Goal: Task Accomplishment & Management: Manage account settings

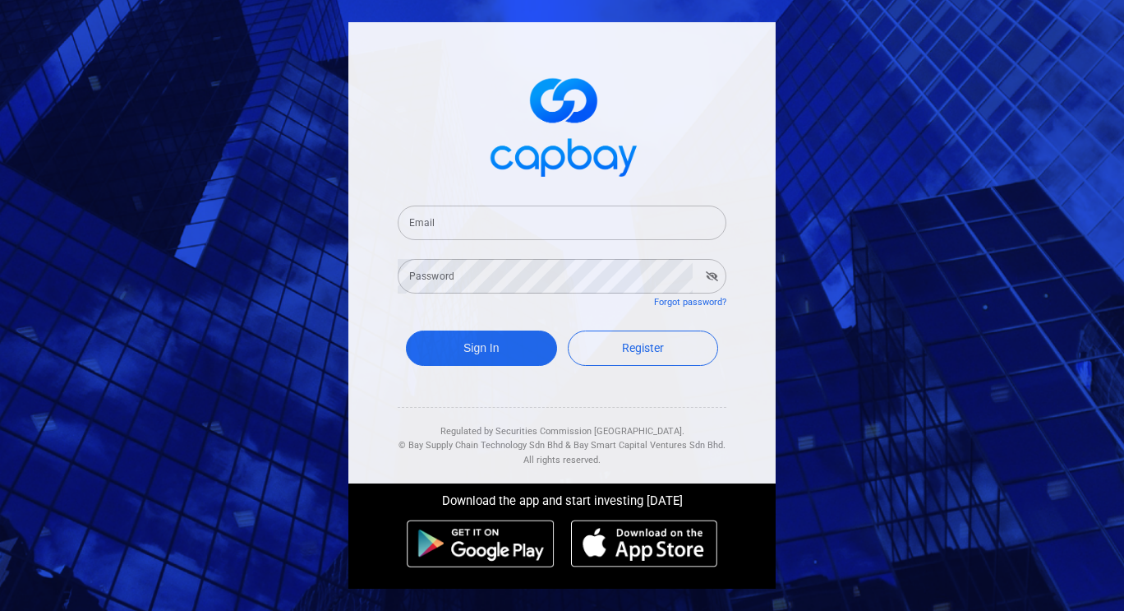
click at [490, 224] on input "Email" at bounding box center [562, 222] width 329 height 35
type input "[EMAIL_ADDRESS][DOMAIN_NAME]"
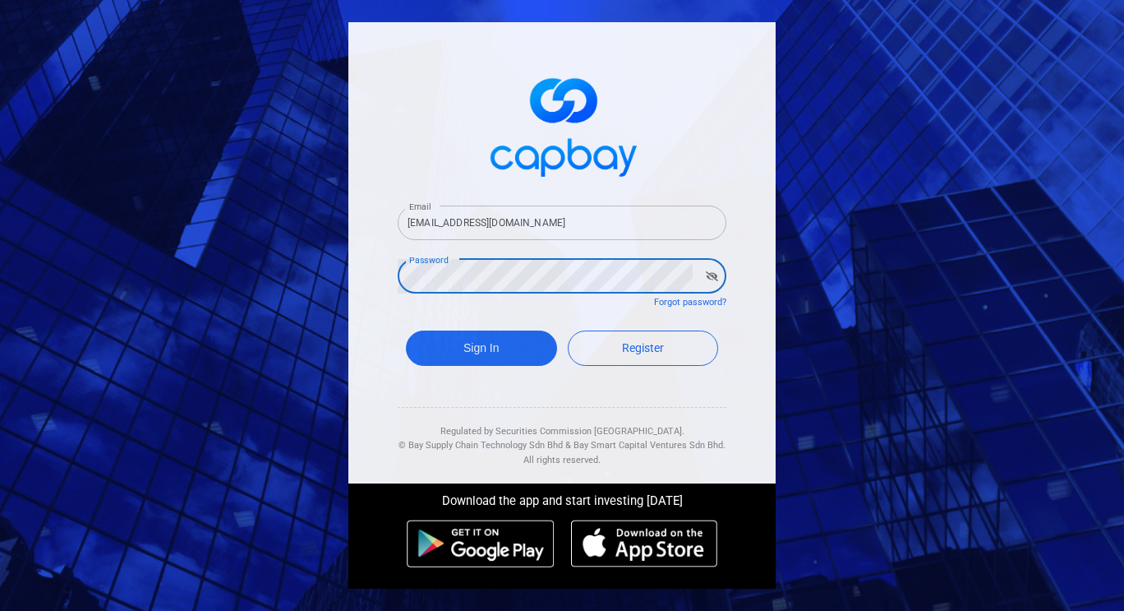
click at [406, 330] on button "Sign In" at bounding box center [481, 347] width 151 height 35
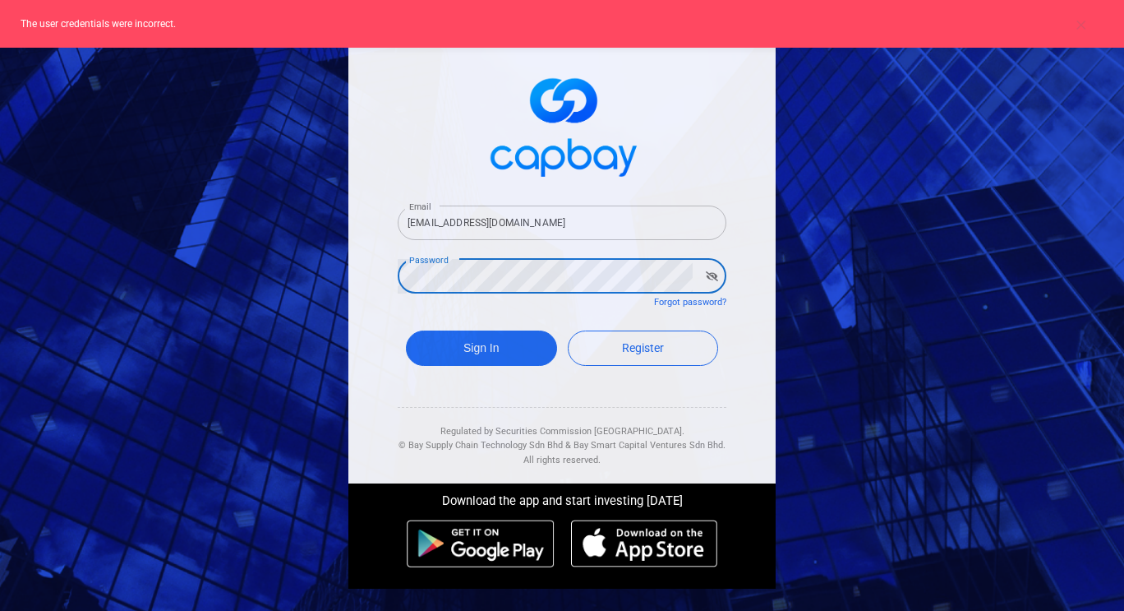
click at [711, 280] on icon "button" at bounding box center [712, 276] width 12 height 10
click at [574, 295] on form "Email [EMAIL_ADDRESS][DOMAIN_NAME] Email Password Password Forgot password? Sig…" at bounding box center [562, 288] width 329 height 205
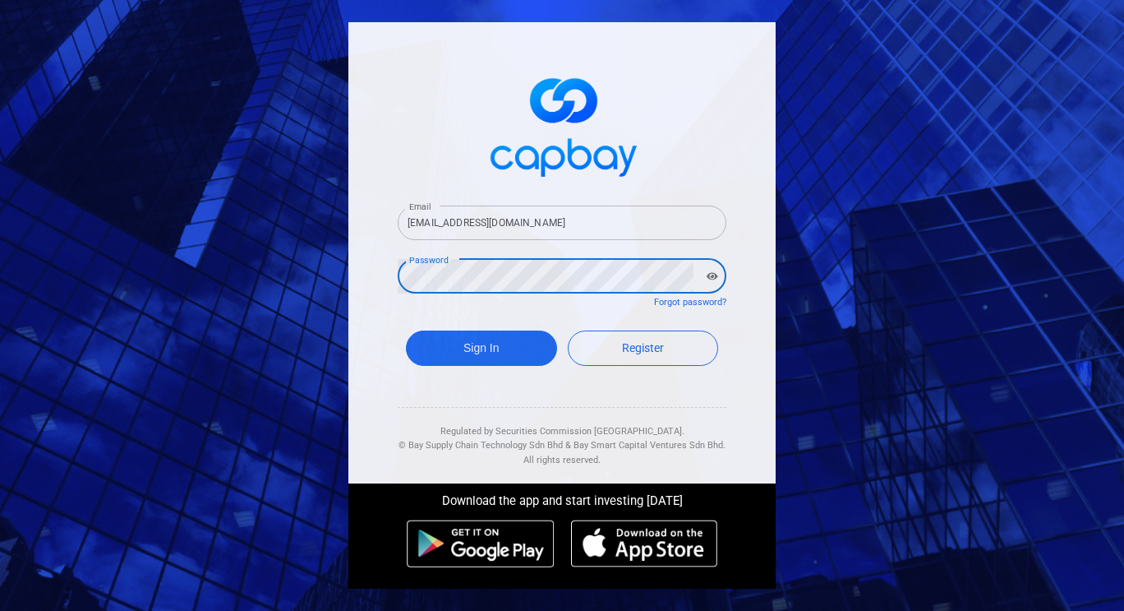
click at [406, 330] on button "Sign In" at bounding box center [481, 347] width 151 height 35
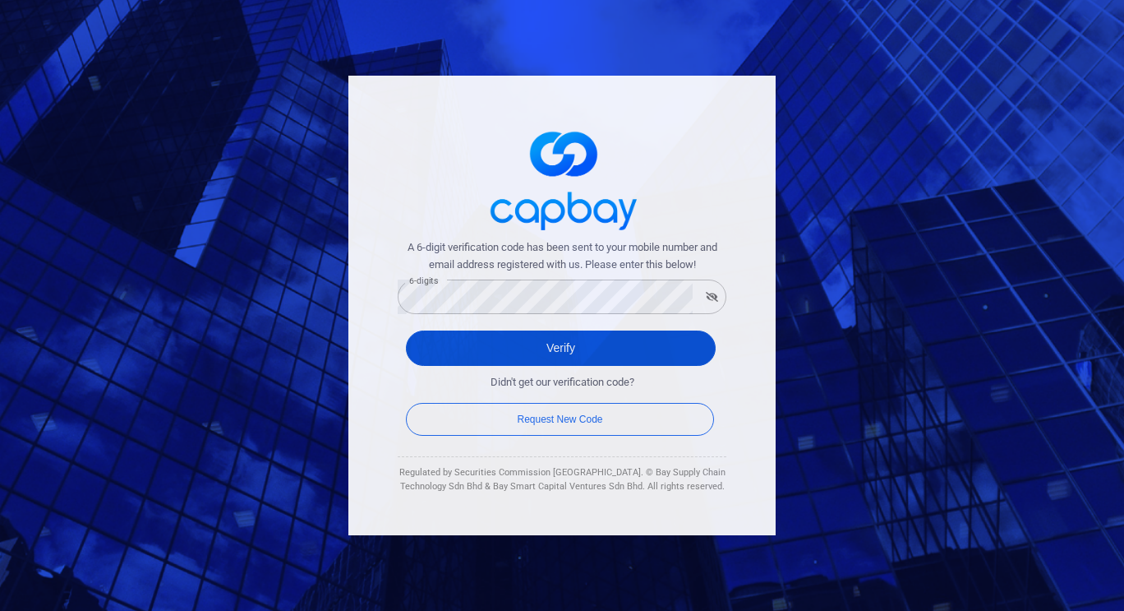
click at [567, 343] on button "Verify" at bounding box center [561, 347] width 310 height 35
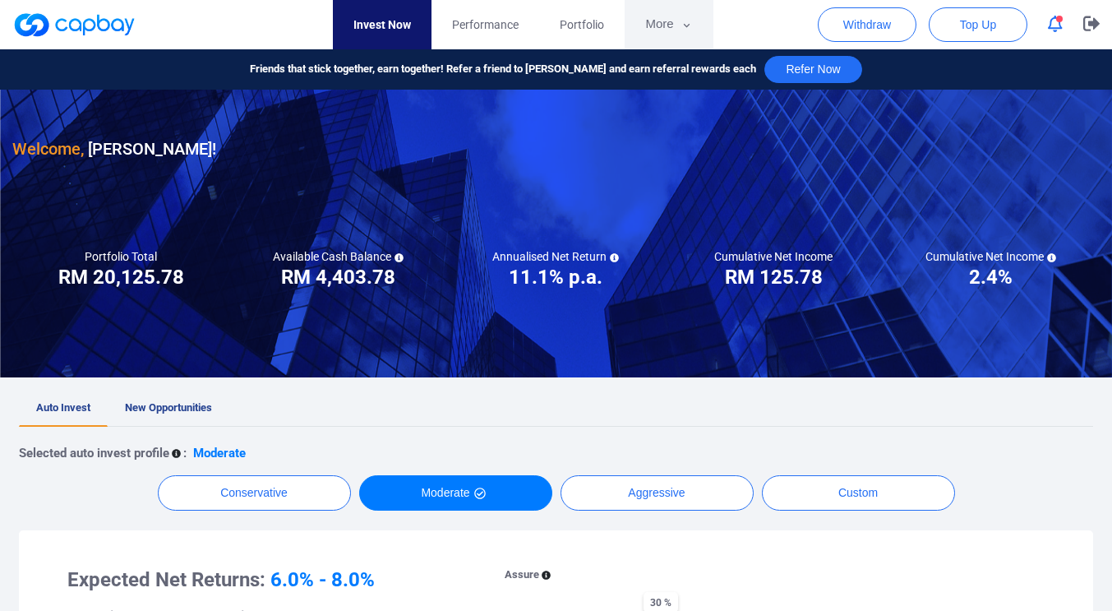
click at [670, 21] on button "More" at bounding box center [669, 24] width 88 height 49
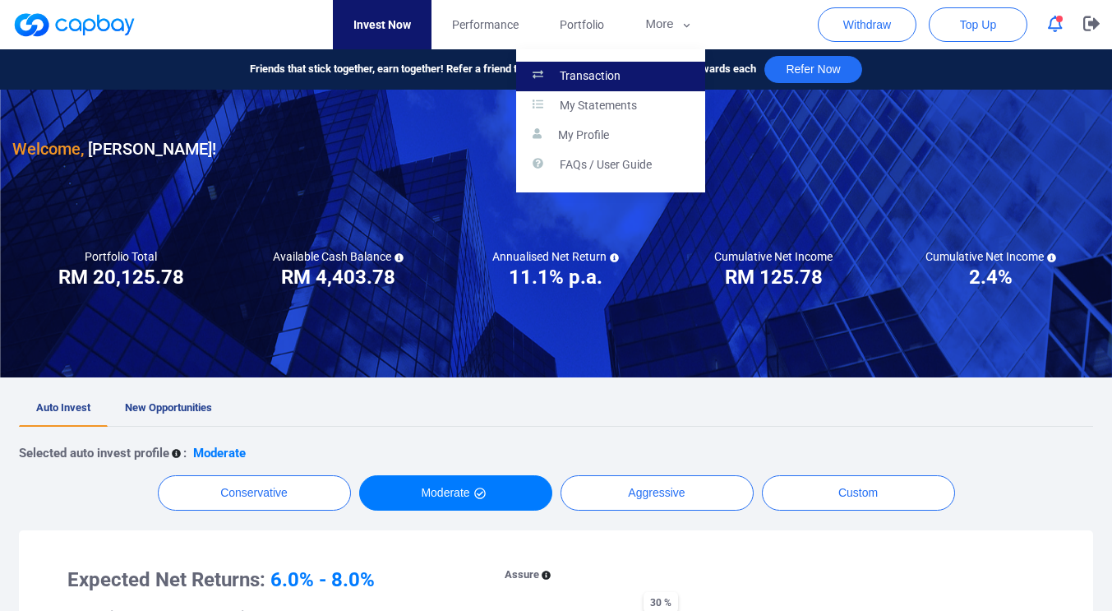
click at [629, 81] on link "Transaction" at bounding box center [610, 77] width 189 height 30
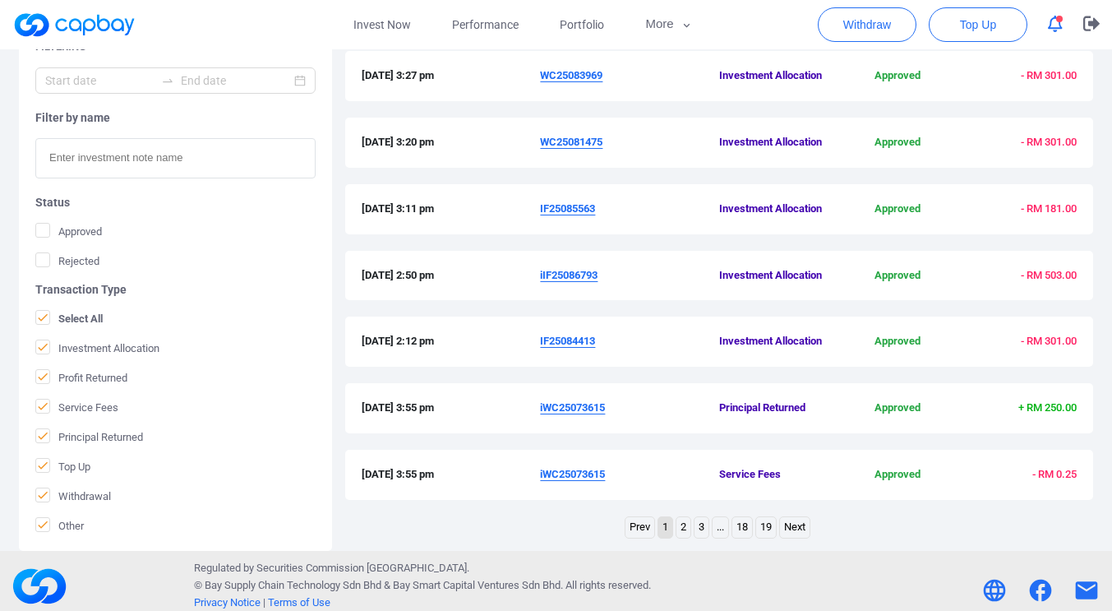
scroll to position [552, 0]
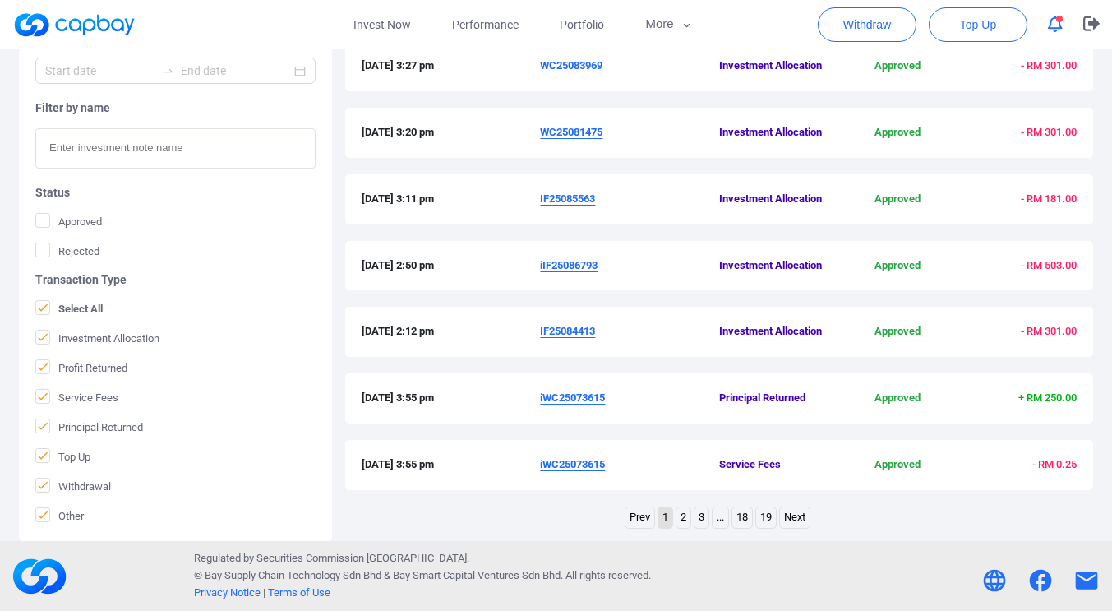
click at [678, 515] on link "2" at bounding box center [683, 517] width 14 height 21
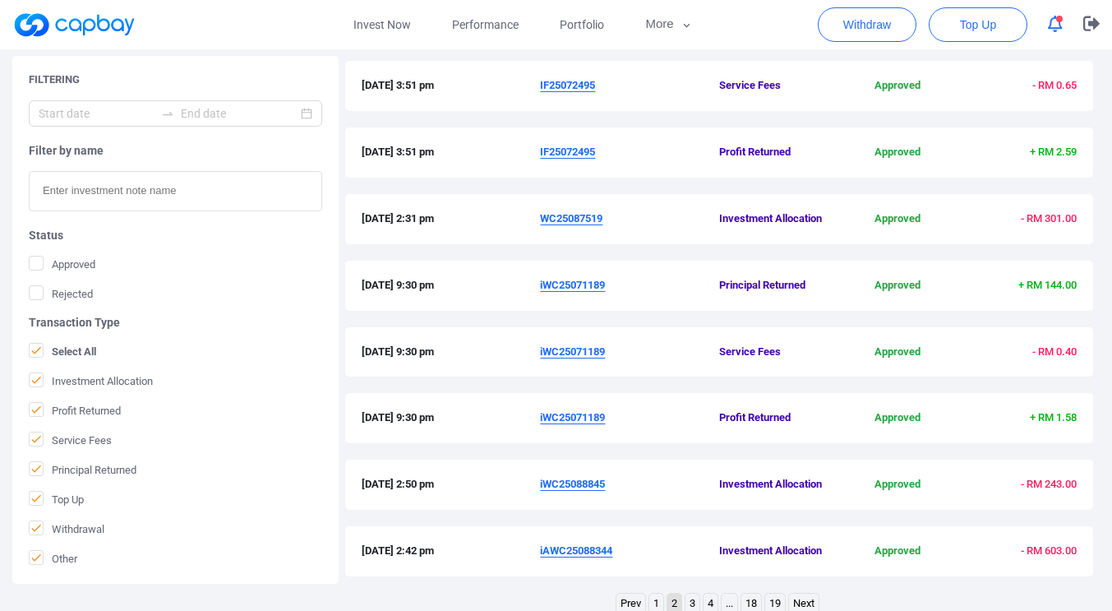
scroll to position [474, 0]
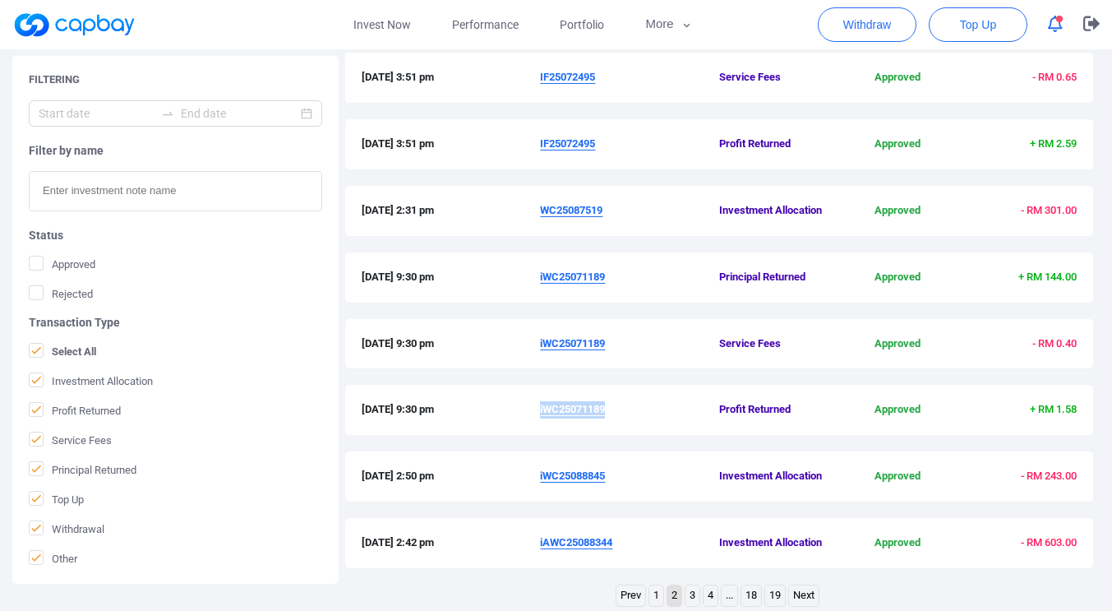
drag, startPoint x: 612, startPoint y: 413, endPoint x: 541, endPoint y: 411, distance: 71.5
click at [541, 411] on span "iWC25071189" at bounding box center [629, 409] width 179 height 17
copy u "iWC25071189"
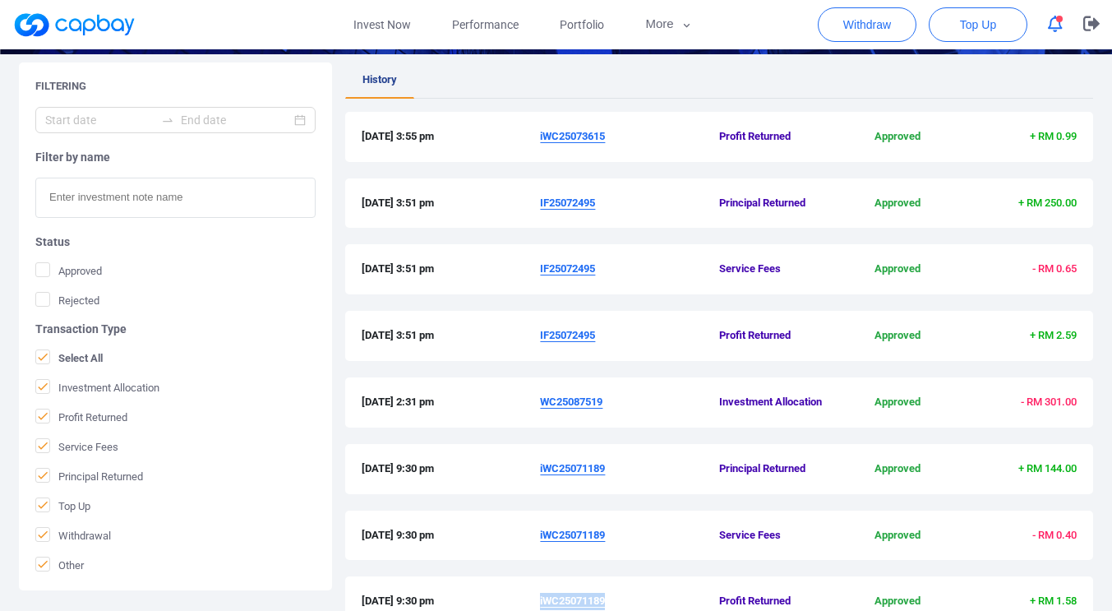
scroll to position [272, 0]
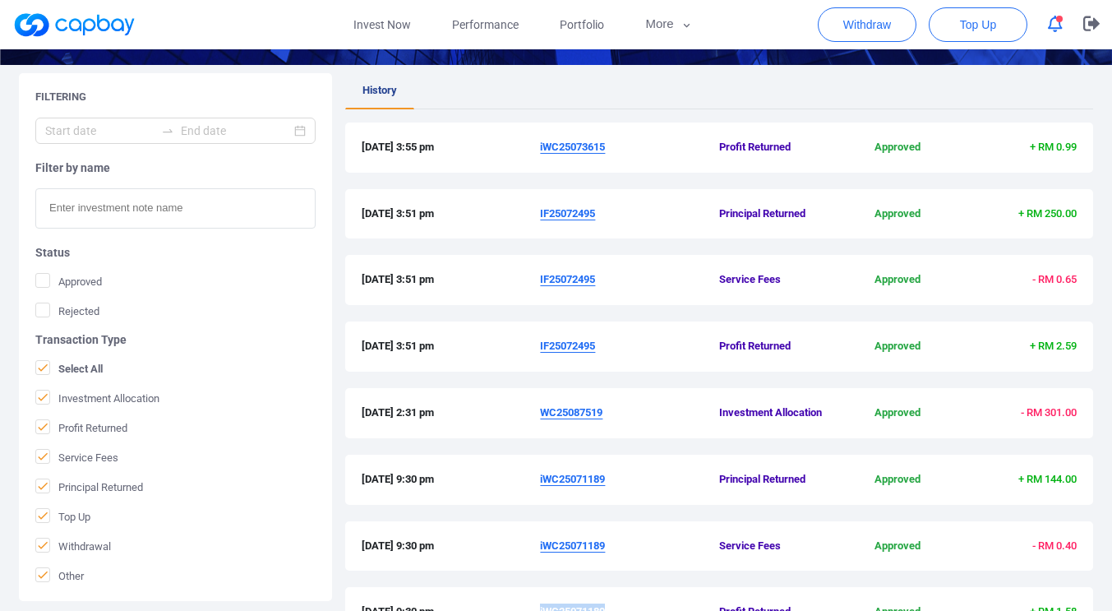
drag, startPoint x: 612, startPoint y: 414, endPoint x: 537, endPoint y: 413, distance: 75.6
click at [537, 413] on div "[DATE] 2:31 pm WC25087519 Investment Allocation Approved - RM 301.00" at bounding box center [719, 412] width 715 height 17
copy div "WC25087519"
click at [600, 348] on span "IF25072495" at bounding box center [629, 346] width 179 height 17
drag, startPoint x: 600, startPoint y: 348, endPoint x: 593, endPoint y: 361, distance: 14.4
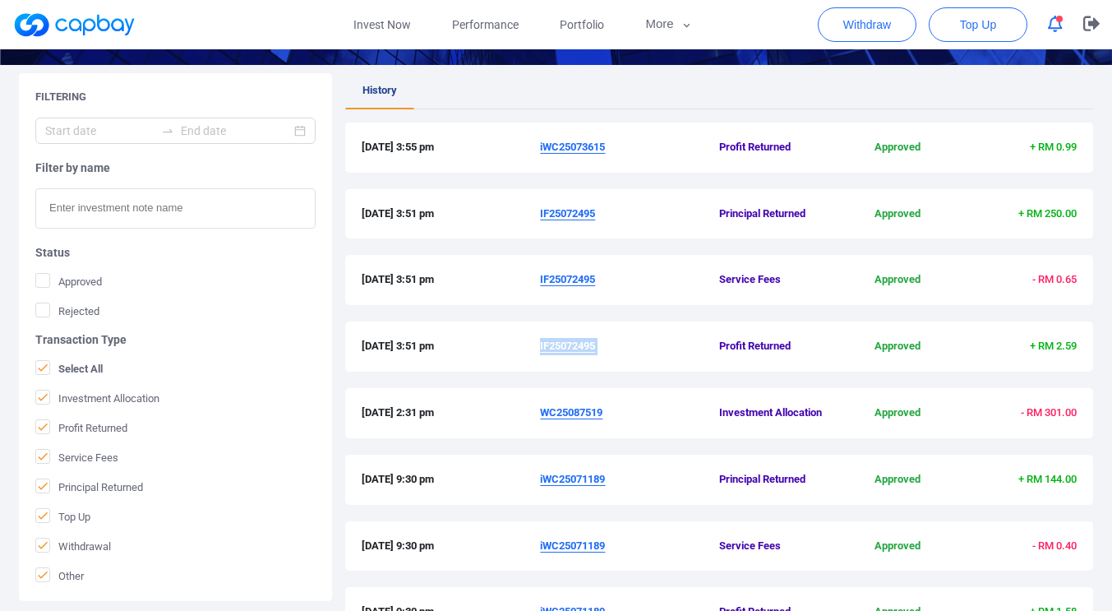
click at [593, 361] on div "[DATE] 3:51 pm IF25072495 Profit Returned Approved + RM 2.59" at bounding box center [719, 346] width 748 height 50
click at [610, 358] on div "[DATE] 3:51 pm IF25072495 Profit Returned Approved + RM 2.59" at bounding box center [719, 346] width 748 height 50
drag, startPoint x: 603, startPoint y: 346, endPoint x: 541, endPoint y: 342, distance: 62.6
click at [541, 342] on span "IF25072495" at bounding box center [629, 346] width 179 height 17
copy u "IF25072495"
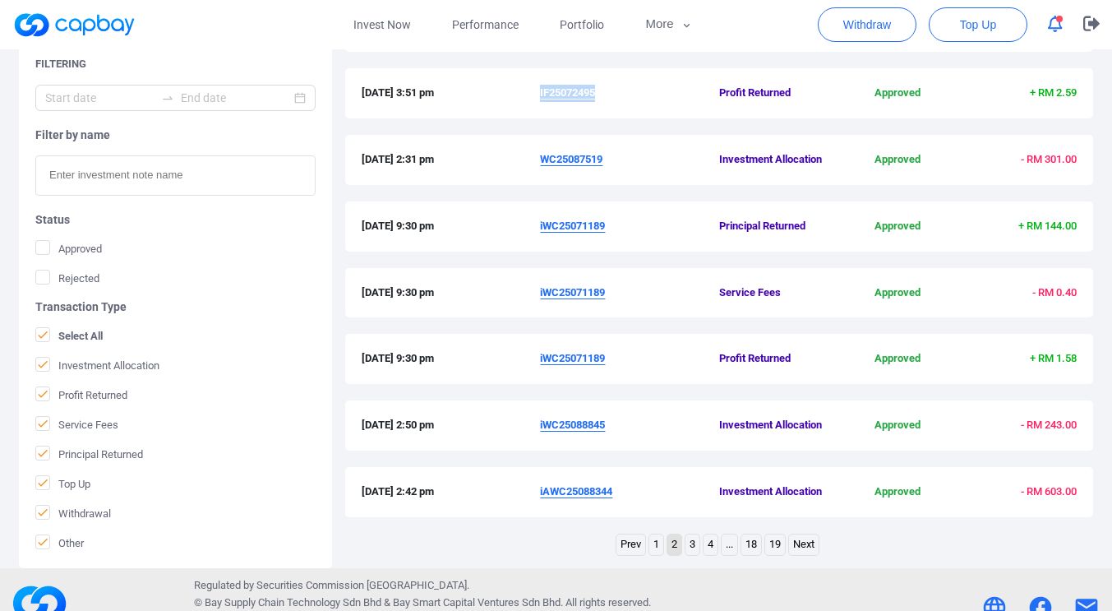
scroll to position [552, 0]
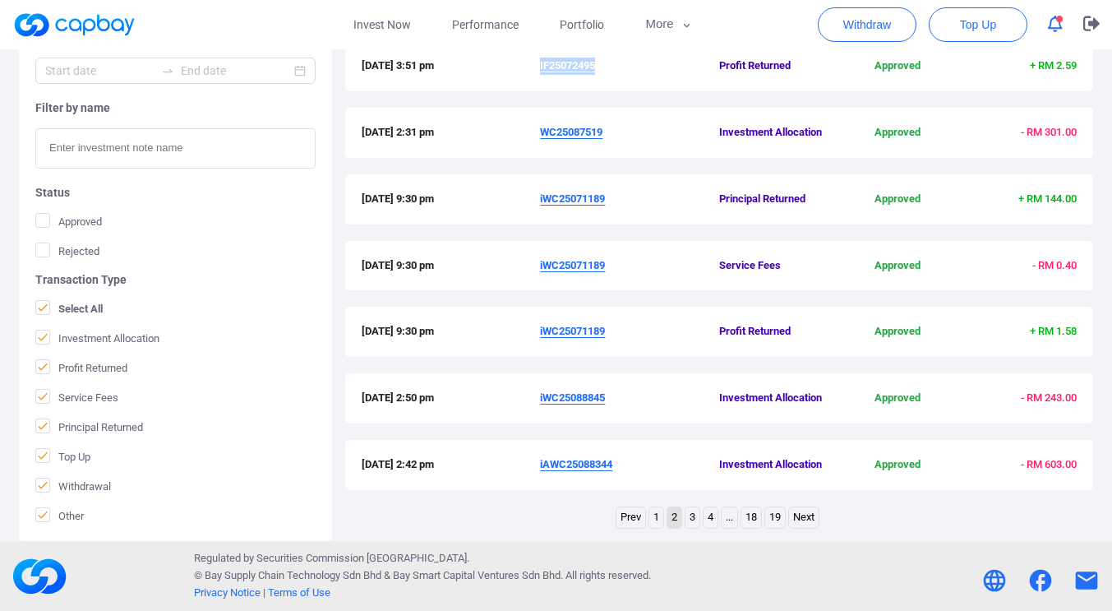
click at [659, 516] on link "1" at bounding box center [656, 517] width 14 height 21
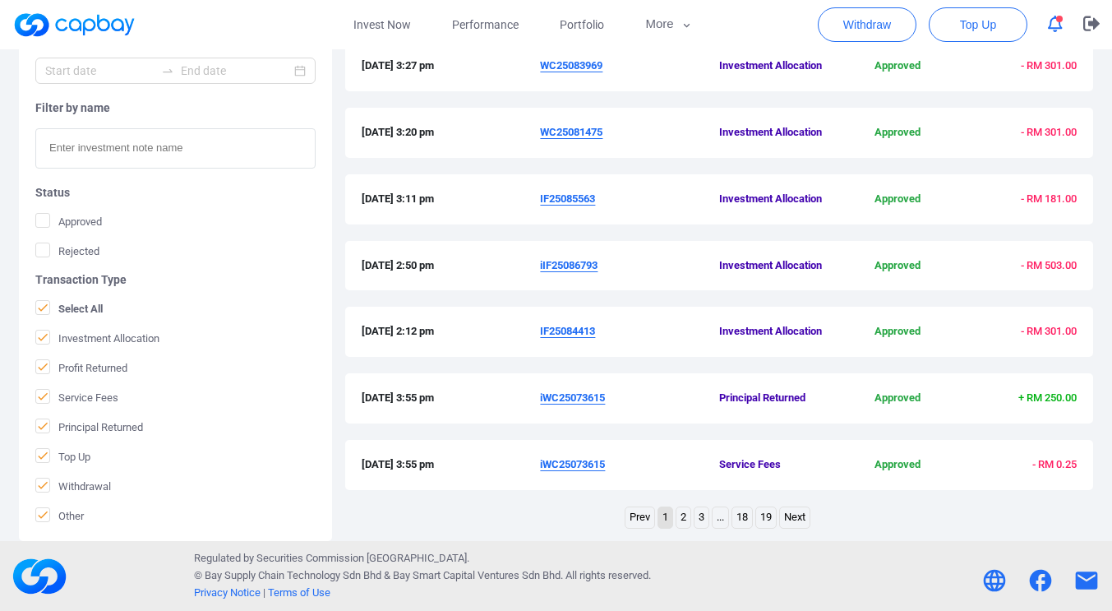
drag, startPoint x: 610, startPoint y: 467, endPoint x: 536, endPoint y: 473, distance: 74.2
click at [536, 473] on div "[DATE] 3:55 pm iWC25073615 Service Fees Approved - RM 0.25" at bounding box center [719, 464] width 715 height 17
copy div "iWC25073615"
drag, startPoint x: 605, startPoint y: 329, endPoint x: 536, endPoint y: 332, distance: 69.1
click at [536, 332] on div "[DATE] 2:12 pm IF25084413 Investment Allocation Approved - RM 301.00" at bounding box center [719, 331] width 715 height 17
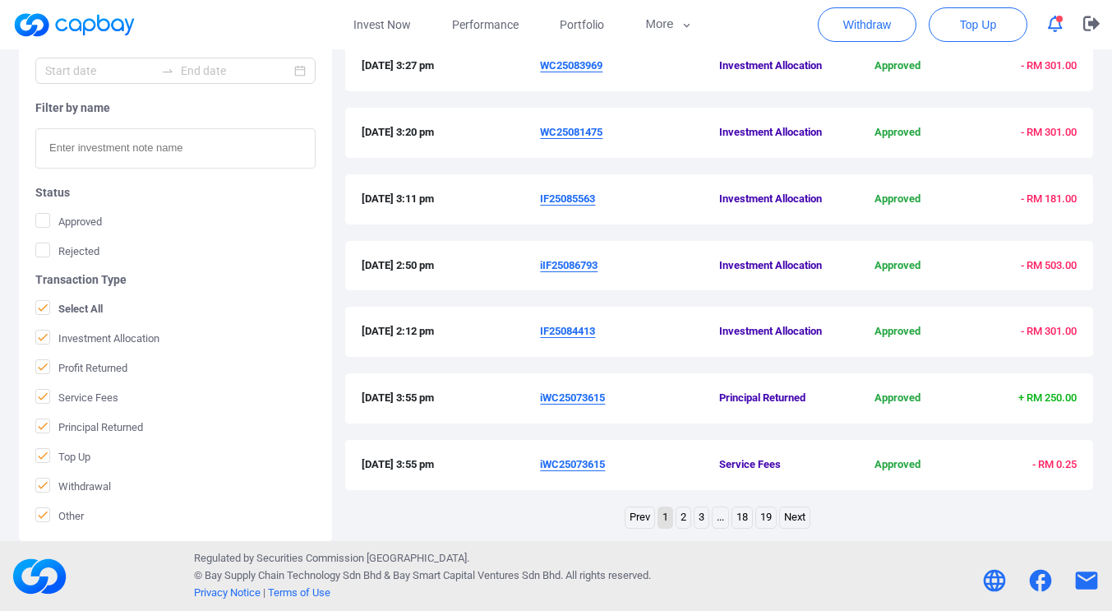
drag, startPoint x: 536, startPoint y: 331, endPoint x: 559, endPoint y: 334, distance: 23.1
click at [536, 330] on span "[DATE] 2:12 pm" at bounding box center [451, 331] width 179 height 17
copy div "IF25084413"
drag, startPoint x: 603, startPoint y: 270, endPoint x: 533, endPoint y: 268, distance: 69.9
click at [533, 268] on div "[DATE] 2:50 pm iIF25086793 Investment Allocation Approved - RM 503.00" at bounding box center [719, 265] width 715 height 17
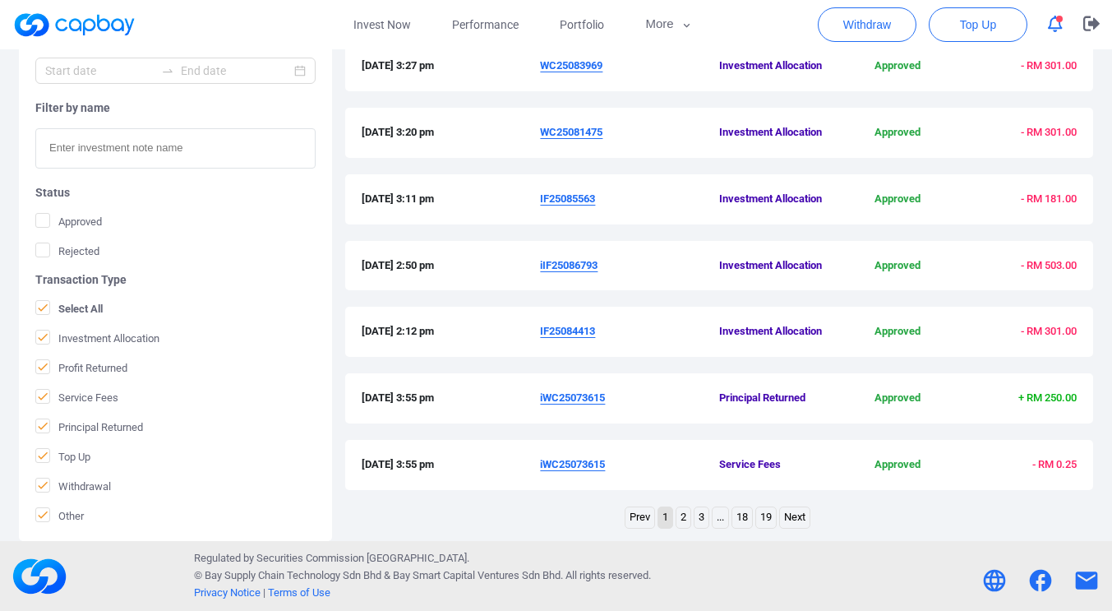
copy div "iIF25086793"
drag, startPoint x: 601, startPoint y: 201, endPoint x: 538, endPoint y: 202, distance: 62.5
click at [538, 202] on div "[DATE] 3:11 pm IF25085563 Investment Allocation Approved - RM 181.00" at bounding box center [719, 199] width 715 height 17
copy div "IF25085563"
drag, startPoint x: 611, startPoint y: 131, endPoint x: 537, endPoint y: 139, distance: 73.5
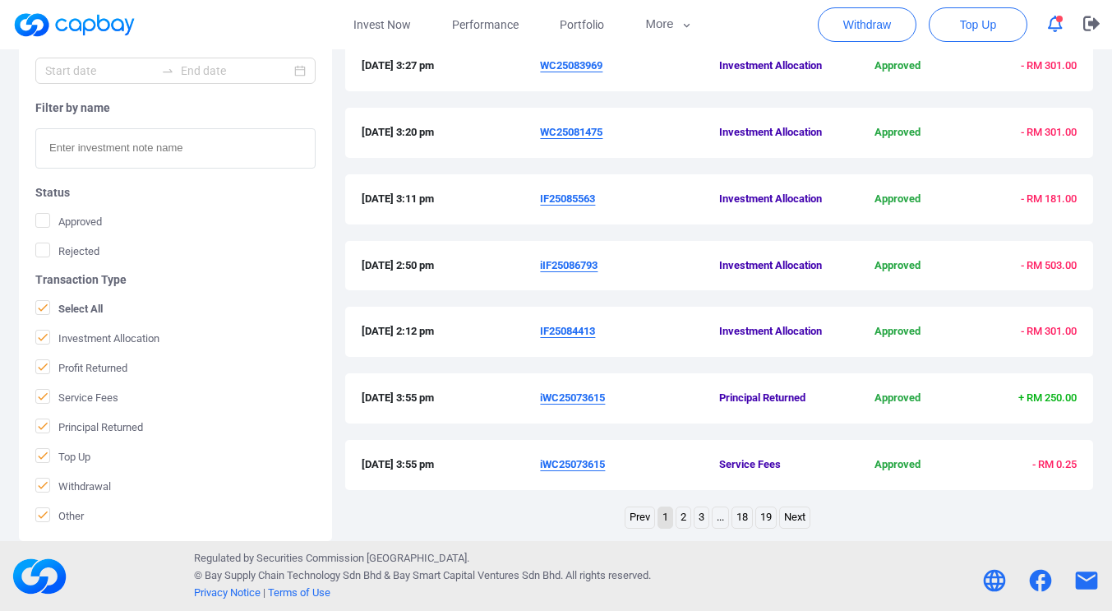
click at [537, 139] on div "[DATE] 3:20 pm WC25081475 Investment Allocation Approved - RM 301.00" at bounding box center [719, 132] width 715 height 17
copy div "WC25081475"
drag, startPoint x: 606, startPoint y: 66, endPoint x: 539, endPoint y: 75, distance: 68.0
click at [539, 76] on div "[DATE] 3:27 pm WC25083969 Investment Allocation Approved - RM 301.00" at bounding box center [719, 66] width 748 height 50
copy div "WC25083969"
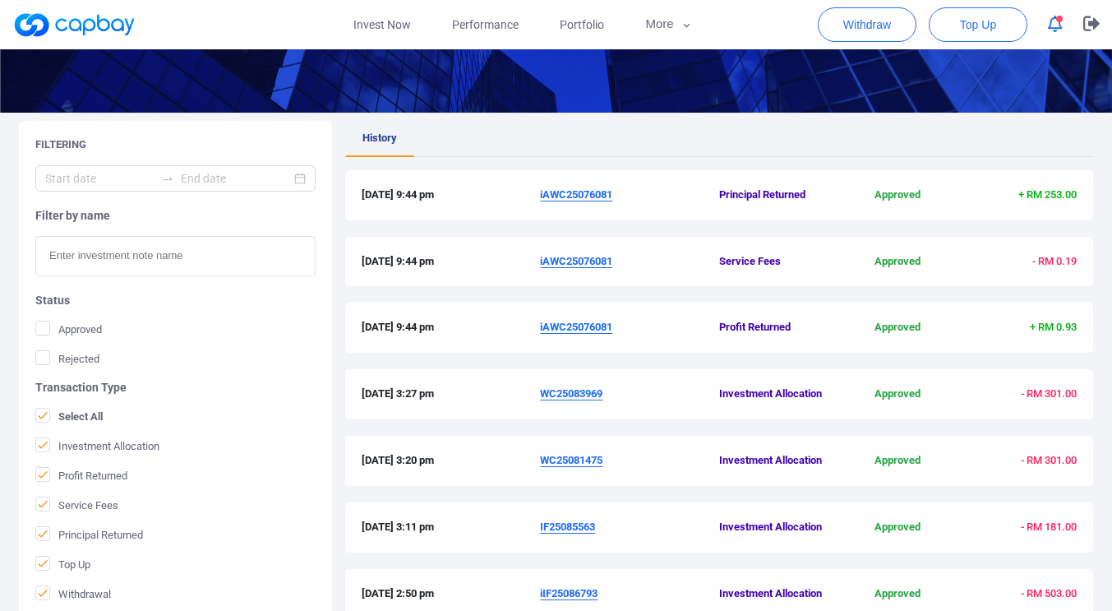
scroll to position [223, 0]
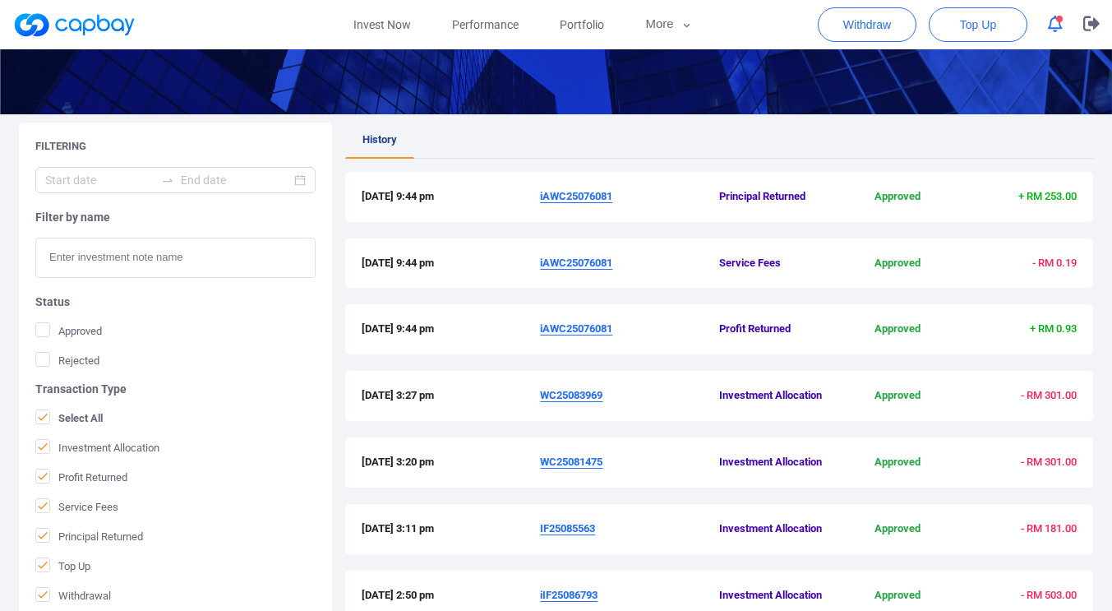
drag, startPoint x: 616, startPoint y: 329, endPoint x: 539, endPoint y: 331, distance: 76.5
click at [539, 331] on div "[DATE] 9:44 pm iAWC25076081 Profit Returned Approved + RM 0.93" at bounding box center [719, 328] width 715 height 17
copy div "iAWC25076081"
click at [368, 21] on link "Invest Now" at bounding box center [382, 24] width 99 height 49
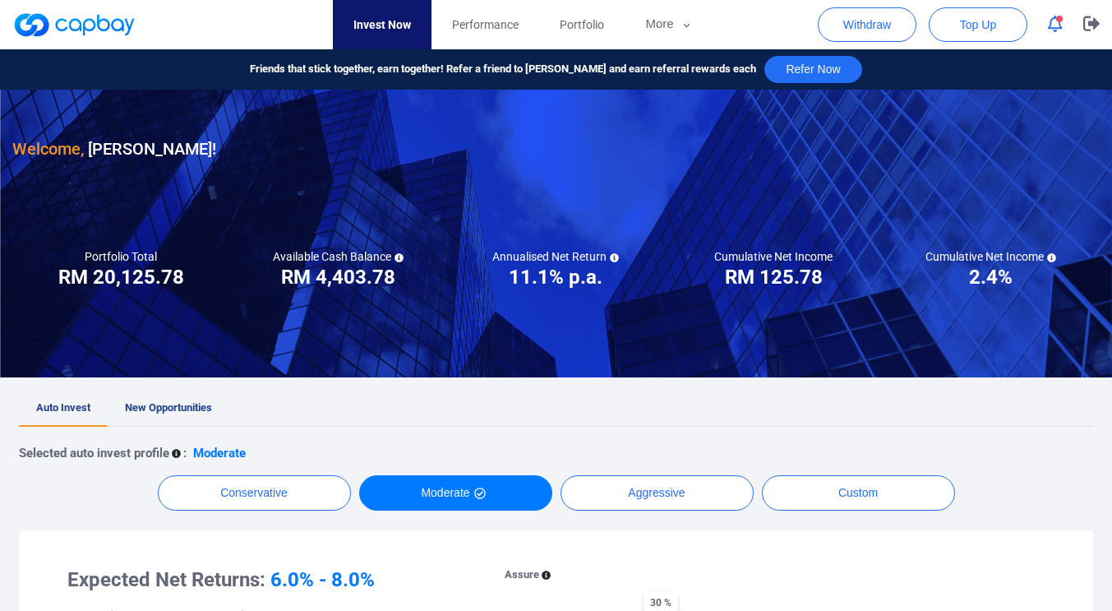
click at [1055, 28] on icon "button" at bounding box center [1055, 24] width 15 height 17
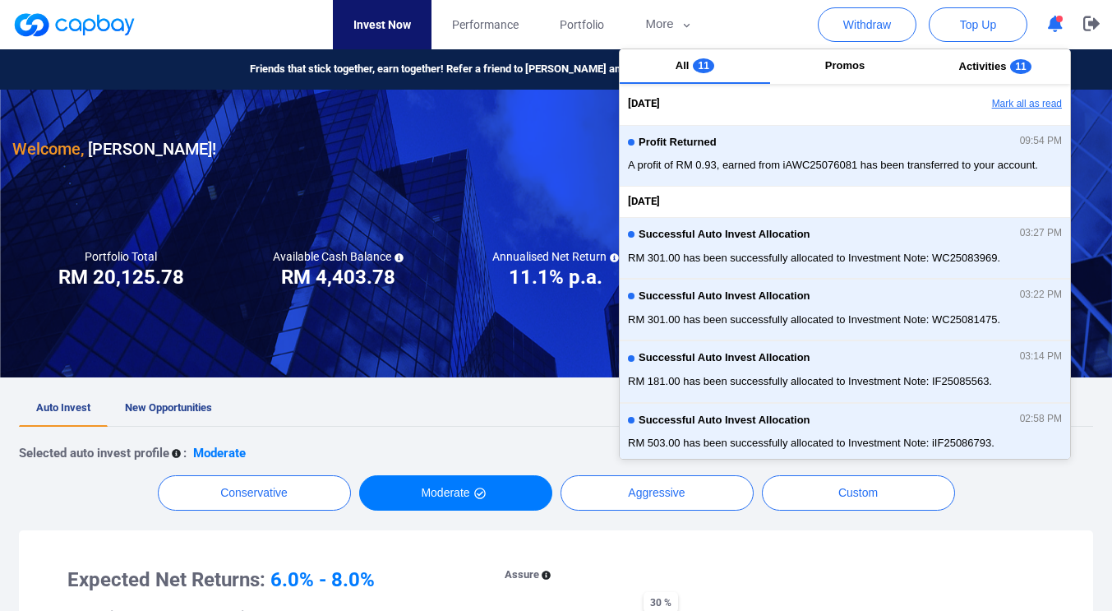
click at [1011, 99] on button "Mark all as read" at bounding box center [981, 104] width 177 height 28
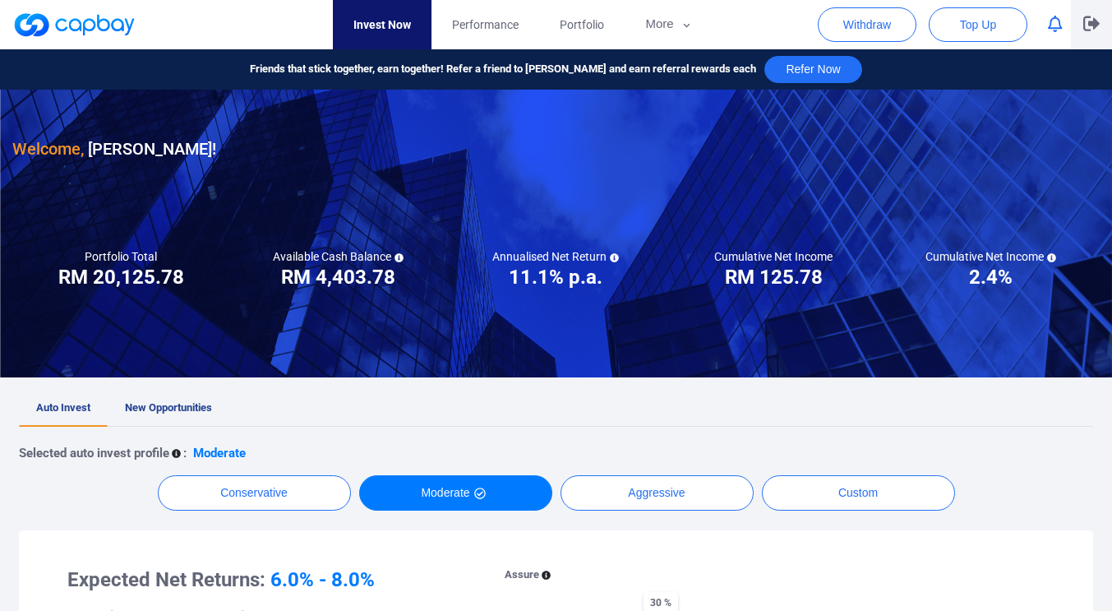
click at [1088, 21] on icon "button" at bounding box center [1091, 24] width 16 height 16
